Goal: Information Seeking & Learning: Find contact information

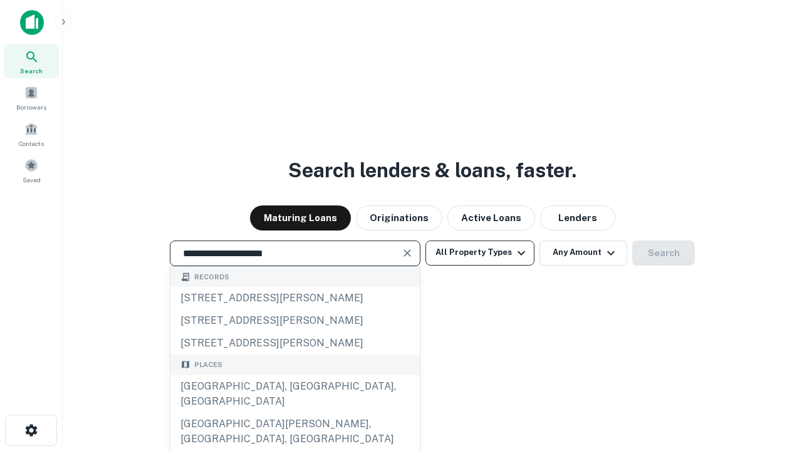
click at [295, 413] on div "Santa Monica, CA, USA" at bounding box center [294, 394] width 249 height 38
click at [480, 253] on button "All Property Types" at bounding box center [479, 253] width 109 height 25
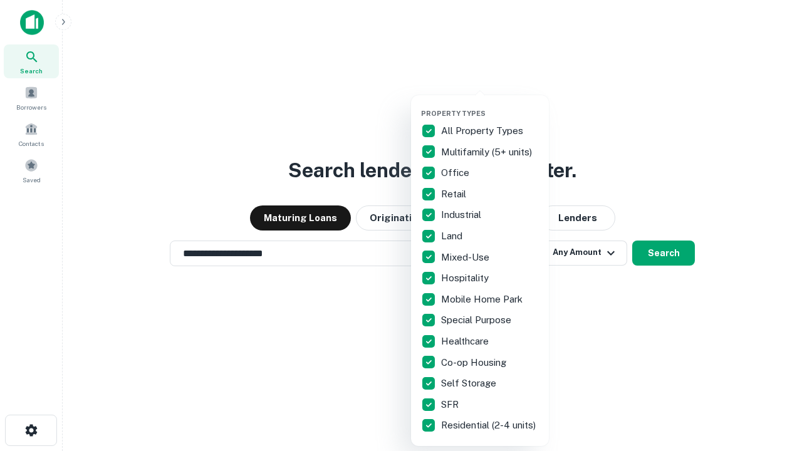
type input "**********"
click at [490, 105] on button "button" at bounding box center [490, 105] width 138 height 1
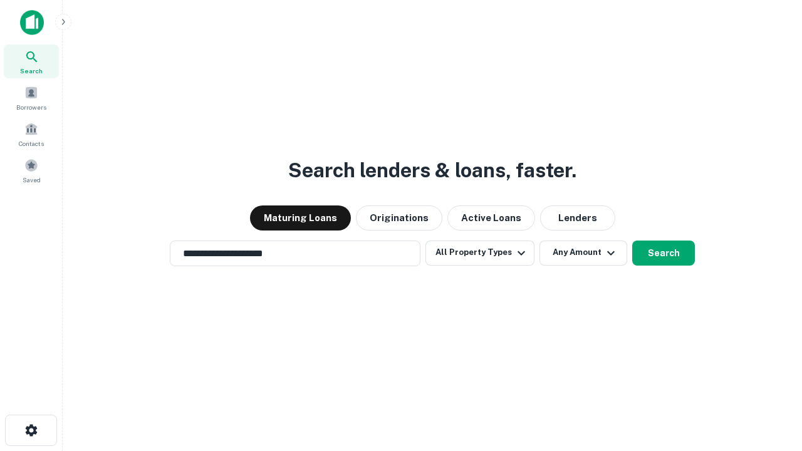
scroll to position [19, 0]
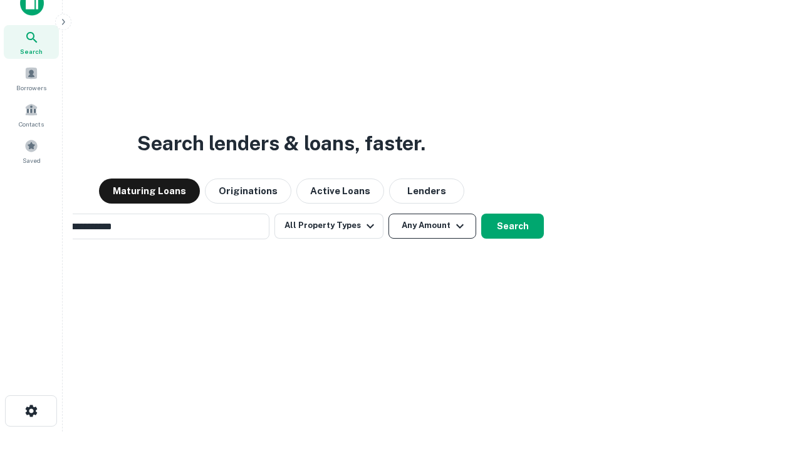
click at [389, 214] on button "Any Amount" at bounding box center [433, 226] width 88 height 25
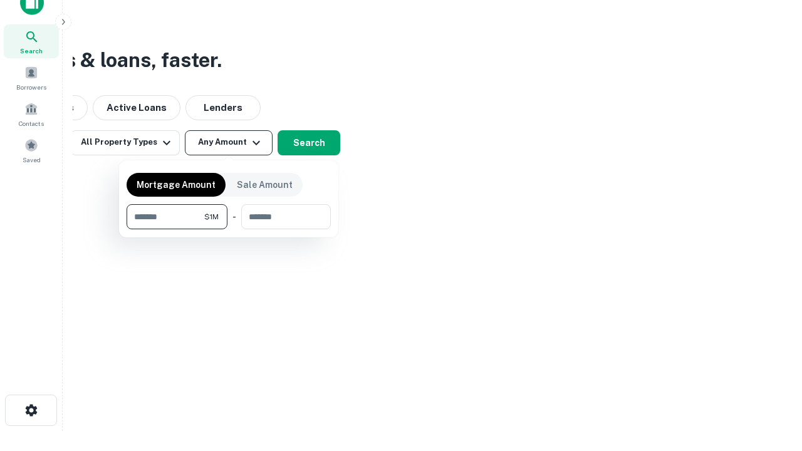
type input "*******"
click at [229, 229] on button "button" at bounding box center [229, 229] width 204 height 1
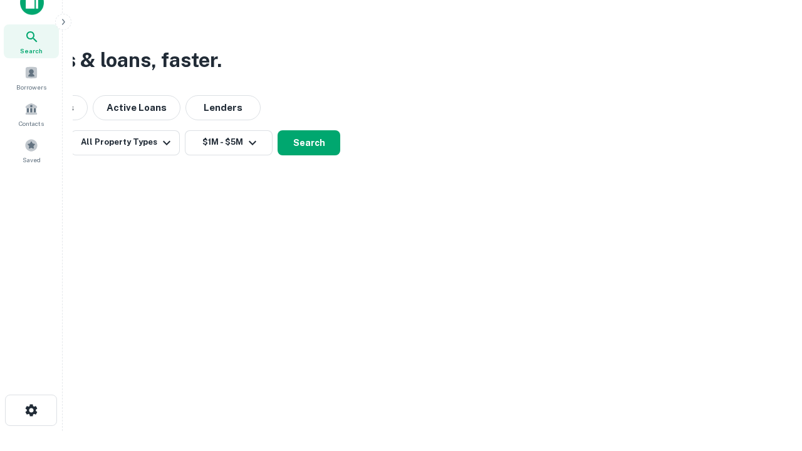
scroll to position [19, 0]
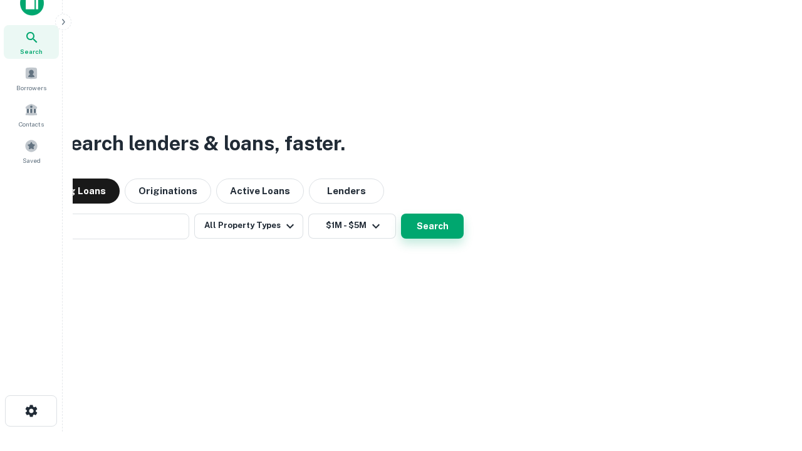
click at [401, 214] on button "Search" at bounding box center [432, 226] width 63 height 25
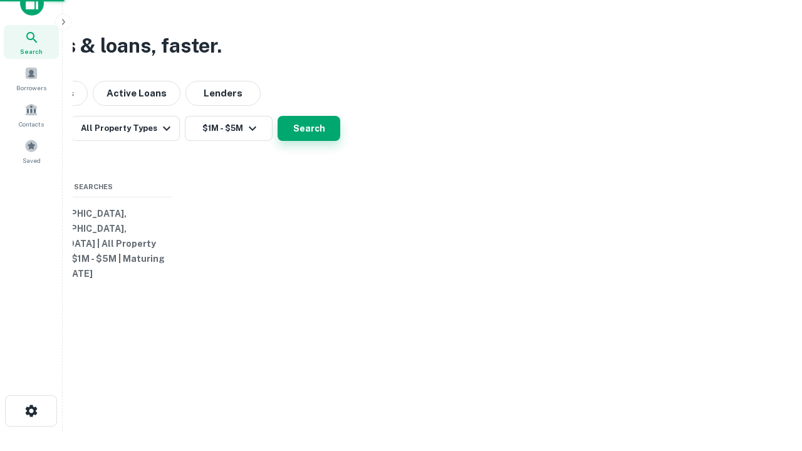
scroll to position [20, 0]
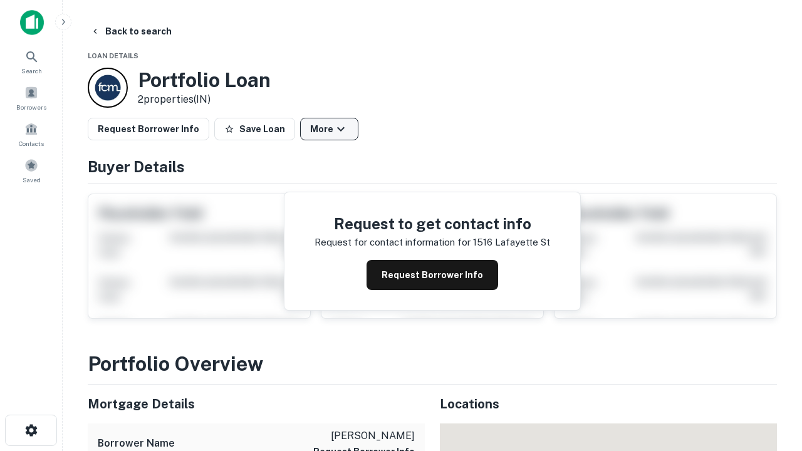
click at [329, 129] on button "More" at bounding box center [329, 129] width 58 height 23
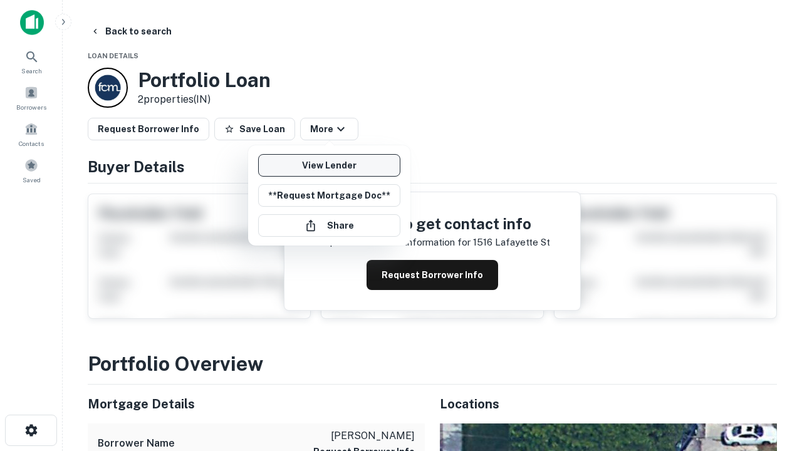
click at [329, 165] on link "View Lender" at bounding box center [329, 165] width 142 height 23
